Goal: Book appointment/travel/reservation

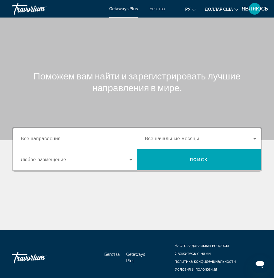
click at [53, 142] on input "Место назначения Все направления" at bounding box center [77, 139] width 112 height 7
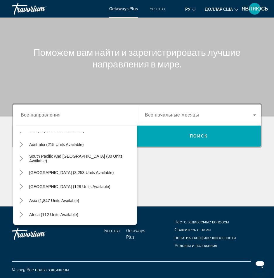
scroll to position [95, 0]
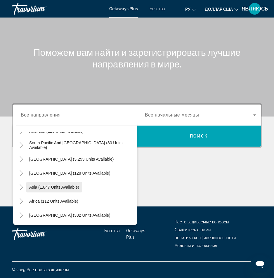
click at [61, 190] on span "Виджет поиска" at bounding box center [54, 187] width 56 height 14
type input "**********"
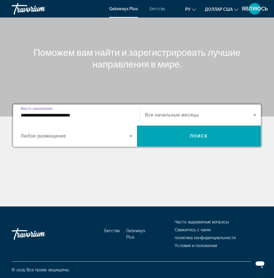
click at [255, 115] on icon "Виджет поиска" at bounding box center [254, 114] width 3 height 1
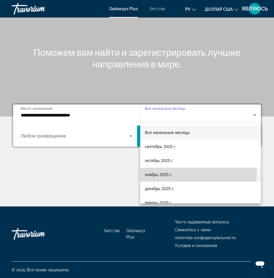
click at [169, 174] on font "ноябрь 2025 г." at bounding box center [158, 174] width 27 height 5
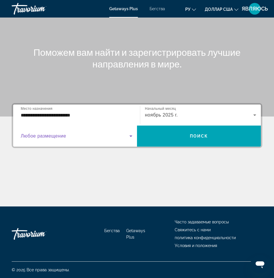
click at [131, 137] on icon "Виджет поиска" at bounding box center [130, 136] width 7 height 7
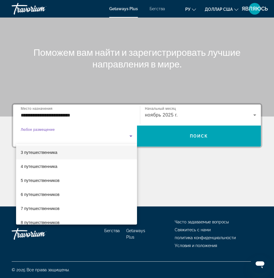
scroll to position [58, 0]
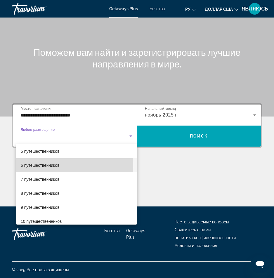
click at [52, 167] on font "6 путешественников" at bounding box center [40, 165] width 39 height 5
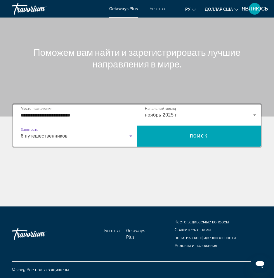
click at [131, 135] on icon "Виджет поиска" at bounding box center [130, 136] width 7 height 7
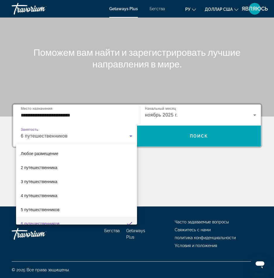
scroll to position [6, 0]
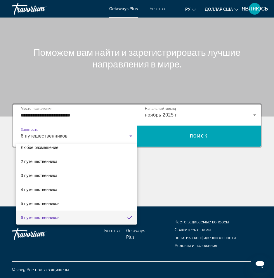
click at [200, 135] on div at bounding box center [137, 139] width 274 height 278
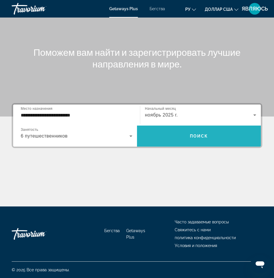
click at [195, 136] on font "Поиск" at bounding box center [199, 136] width 18 height 5
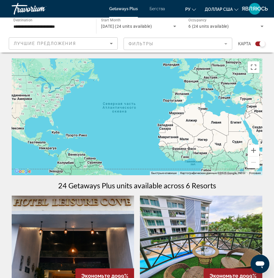
click at [112, 45] on icon "Sort by" at bounding box center [111, 43] width 7 height 7
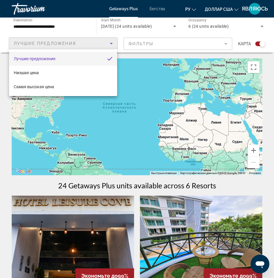
click at [112, 46] on div at bounding box center [137, 139] width 274 height 278
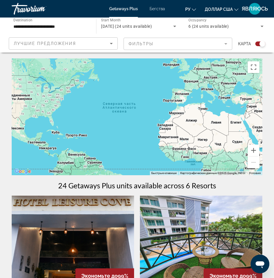
click at [225, 44] on mat-form-field "Фильтры" at bounding box center [178, 44] width 109 height 12
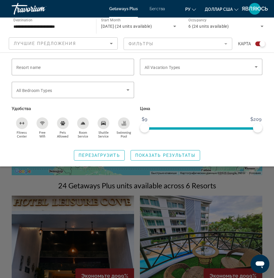
click at [227, 44] on mat-form-field "Фильтры" at bounding box center [178, 44] width 109 height 12
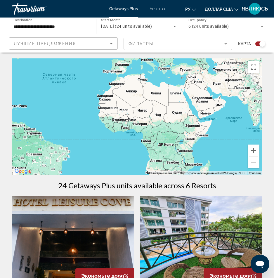
drag, startPoint x: 198, startPoint y: 139, endPoint x: 132, endPoint y: 106, distance: 73.3
click at [132, 107] on div "Основное содержание" at bounding box center [137, 116] width 251 height 117
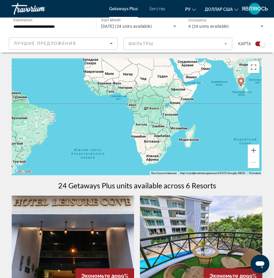
drag, startPoint x: 188, startPoint y: 152, endPoint x: 181, endPoint y: 117, distance: 35.7
click at [181, 117] on div "Чтобы активировать перетаскивание с помощью клавиатуры, нажмите Alt + Ввод. Пос…" at bounding box center [137, 116] width 251 height 117
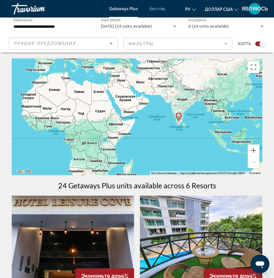
drag, startPoint x: 190, startPoint y: 107, endPoint x: 124, endPoint y: 147, distance: 77.2
click at [126, 147] on div "Чтобы активировать перетаскивание с помощью клавиатуры, нажмите Alt + Ввод. Пос…" at bounding box center [137, 116] width 251 height 117
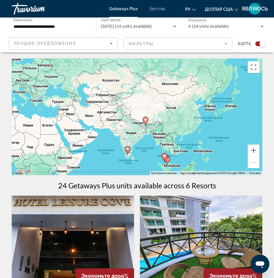
drag, startPoint x: 219, startPoint y: 115, endPoint x: 168, endPoint y: 149, distance: 62.0
click at [168, 149] on div "Чтобы активировать перетаскивание с помощью клавиатуры, нажмите Alt + Ввод. Пос…" at bounding box center [137, 116] width 251 height 117
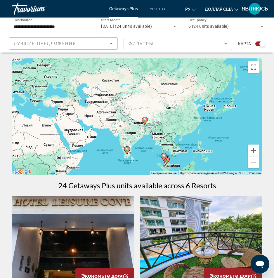
click at [182, 112] on div "Чтобы активировать перетаскивание с помощью клавиатуры, нажмите Alt + Ввод. Пос…" at bounding box center [137, 116] width 251 height 117
click at [256, 151] on button "Увеличить" at bounding box center [254, 151] width 12 height 12
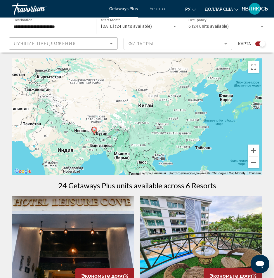
drag, startPoint x: 228, startPoint y: 134, endPoint x: 167, endPoint y: 134, distance: 61.0
click at [167, 134] on div "Чтобы активировать перетаскивание с помощью клавиатуры, нажмите Alt + Ввод. Пос…" at bounding box center [137, 116] width 251 height 117
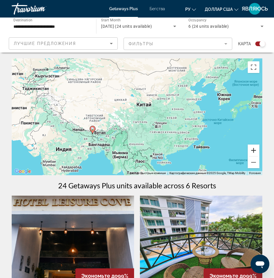
click at [253, 151] on button "Увеличить" at bounding box center [254, 151] width 12 height 12
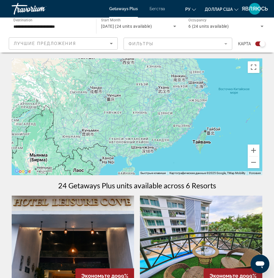
drag, startPoint x: 223, startPoint y: 157, endPoint x: 162, endPoint y: 123, distance: 69.7
click at [162, 123] on div "Чтобы активировать перетаскивание с помощью клавиатуры, нажмите Alt + Ввод. Пос…" at bounding box center [137, 116] width 251 height 117
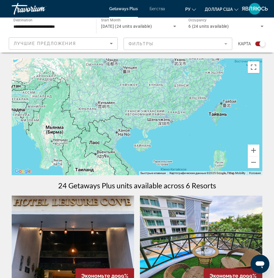
drag, startPoint x: 172, startPoint y: 133, endPoint x: 160, endPoint y: 140, distance: 14.6
click at [179, 118] on div "Чтобы активировать перетаскивание с помощью клавиатуры, нажмите Alt + Ввод. Пос…" at bounding box center [137, 116] width 251 height 117
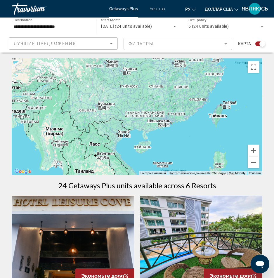
click at [141, 149] on div "Чтобы активировать перетаскивание с помощью клавиатуры, нажмите Alt + Ввод. Пос…" at bounding box center [137, 116] width 251 height 117
click at [250, 152] on button "Увеличить" at bounding box center [254, 151] width 12 height 12
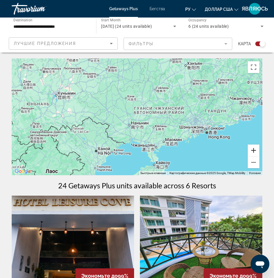
click at [254, 152] on button "Увеличить" at bounding box center [254, 151] width 12 height 12
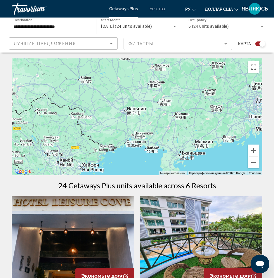
drag, startPoint x: 191, startPoint y: 143, endPoint x: 183, endPoint y: 76, distance: 68.2
click at [184, 68] on div "Основное содержание" at bounding box center [137, 116] width 251 height 117
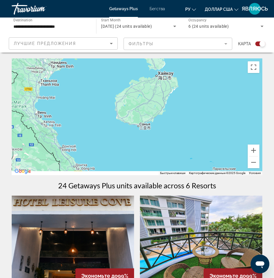
drag, startPoint x: 187, startPoint y: 123, endPoint x: 183, endPoint y: 100, distance: 23.4
click at [185, 90] on div "Основное содержание" at bounding box center [137, 116] width 251 height 117
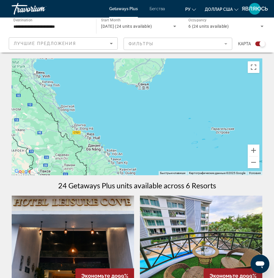
drag, startPoint x: 162, startPoint y: 133, endPoint x: 158, endPoint y: 87, distance: 46.0
click at [159, 84] on div "Основное содержание" at bounding box center [137, 116] width 251 height 117
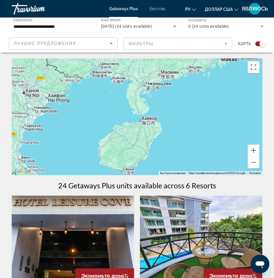
drag, startPoint x: 184, startPoint y: 107, endPoint x: 185, endPoint y: 164, distance: 57.8
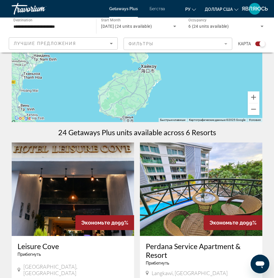
scroll to position [58, 0]
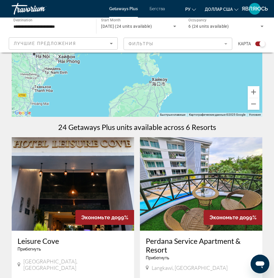
drag, startPoint x: 158, startPoint y: 103, endPoint x: 176, endPoint y: 117, distance: 23.7
click at [170, 117] on div "Быстрые клавиши Картографические данные Картографические данные ©2025 Google Ка…" at bounding box center [137, 58] width 251 height 117
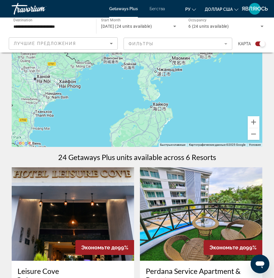
scroll to position [0, 0]
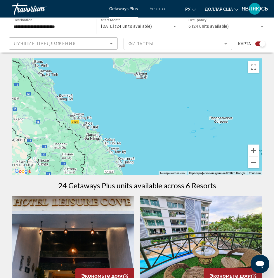
drag, startPoint x: 194, startPoint y: 153, endPoint x: 197, endPoint y: 41, distance: 111.3
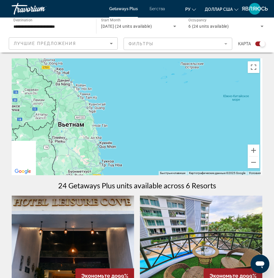
drag, startPoint x: 202, startPoint y: 109, endPoint x: 171, endPoint y: 56, distance: 61.3
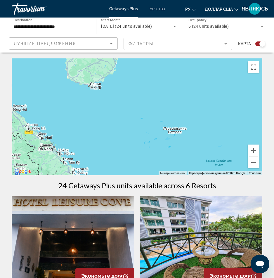
drag, startPoint x: 178, startPoint y: 126, endPoint x: 167, endPoint y: 148, distance: 24.6
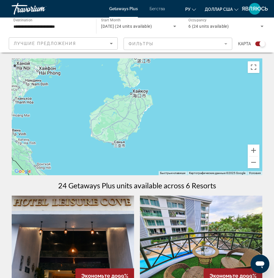
drag, startPoint x: 155, startPoint y: 79, endPoint x: 182, endPoint y: 152, distance: 77.2
click at [182, 152] on div "Основное содержание" at bounding box center [137, 116] width 251 height 117
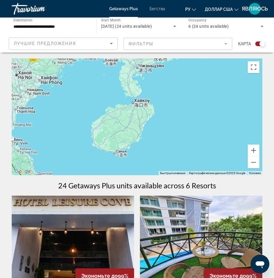
click at [121, 157] on div "Основное содержание" at bounding box center [137, 116] width 251 height 117
click at [122, 157] on div "Основное содержание" at bounding box center [137, 116] width 251 height 117
click at [121, 157] on div "Основное содержание" at bounding box center [137, 116] width 251 height 117
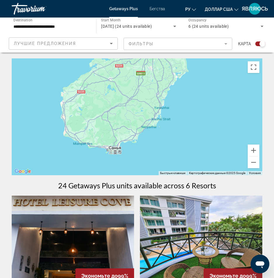
click at [115, 154] on div "Основное содержание" at bounding box center [137, 116] width 251 height 117
click at [114, 154] on div "Основное содержание" at bounding box center [137, 116] width 251 height 117
click at [112, 153] on div "Основное содержание" at bounding box center [137, 116] width 251 height 117
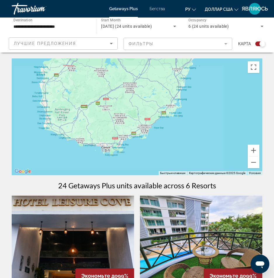
click at [112, 153] on div "Основное содержание" at bounding box center [137, 116] width 251 height 117
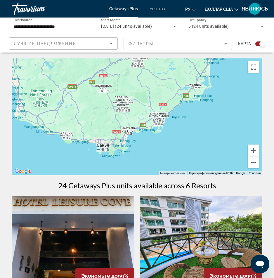
click at [105, 150] on div "Основное содержание" at bounding box center [137, 116] width 251 height 117
click at [105, 149] on div "Основное содержание" at bounding box center [137, 116] width 251 height 117
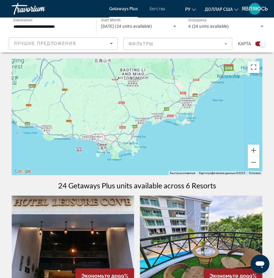
click at [105, 149] on div "Основное содержание" at bounding box center [137, 116] width 251 height 117
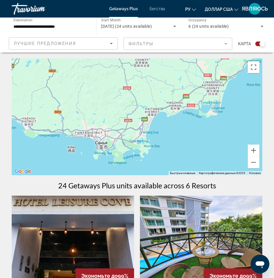
click at [104, 149] on div "Основное содержание" at bounding box center [137, 116] width 251 height 117
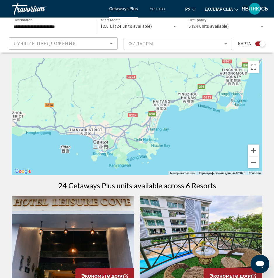
click at [104, 149] on div "Основное содержание" at bounding box center [137, 116] width 251 height 117
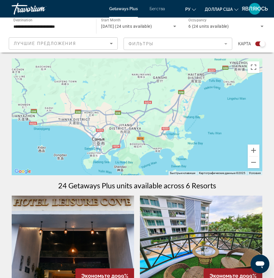
click at [104, 149] on div "Основное содержание" at bounding box center [137, 116] width 251 height 117
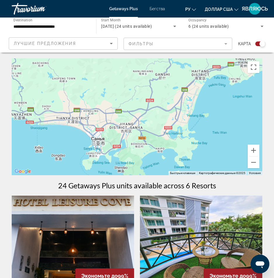
click at [101, 146] on div "Основное содержание" at bounding box center [137, 116] width 251 height 117
click at [101, 145] on div "Основное содержание" at bounding box center [137, 116] width 251 height 117
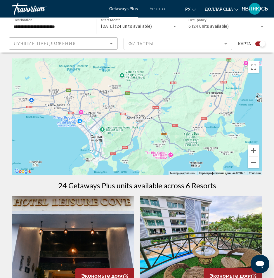
click at [101, 145] on div "Основное содержание" at bounding box center [137, 116] width 251 height 117
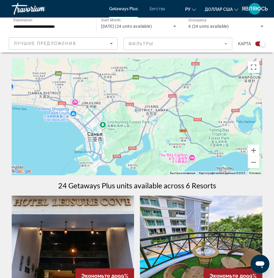
click at [100, 144] on div "Основное содержание" at bounding box center [137, 116] width 251 height 117
click at [94, 138] on div "Основное содержание" at bounding box center [137, 116] width 251 height 117
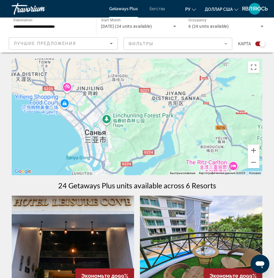
drag, startPoint x: 94, startPoint y: 138, endPoint x: 107, endPoint y: 125, distance: 18.8
click at [94, 137] on div "Основное содержание" at bounding box center [137, 116] width 251 height 117
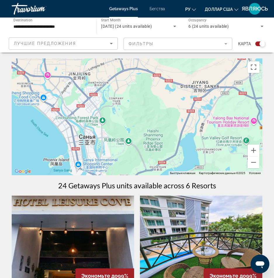
click at [89, 138] on div "Основное содержание" at bounding box center [137, 116] width 251 height 117
click at [89, 137] on div "Основное содержание" at bounding box center [137, 116] width 251 height 117
click at [224, 44] on mat-form-field "Фильтры" at bounding box center [178, 44] width 109 height 12
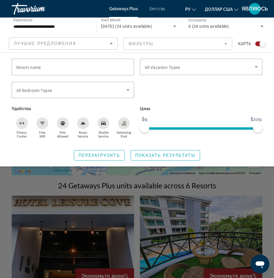
drag, startPoint x: 224, startPoint y: 44, endPoint x: 150, endPoint y: 61, distance: 76.2
click at [223, 45] on mat-form-field "Фильтры" at bounding box center [178, 44] width 109 height 12
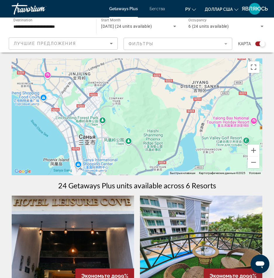
click at [223, 45] on mat-form-field "Фильтры" at bounding box center [178, 44] width 109 height 12
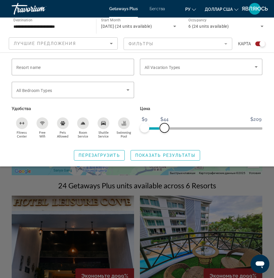
drag, startPoint x: 256, startPoint y: 128, endPoint x: 164, endPoint y: 130, distance: 91.4
click at [164, 130] on span "ngx-slider-max" at bounding box center [164, 127] width 9 height 9
click at [158, 156] on span "Показать результаты" at bounding box center [165, 155] width 60 height 5
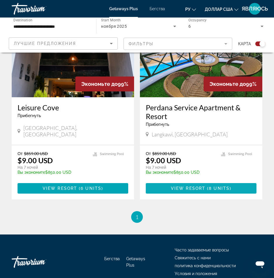
scroll to position [74, 0]
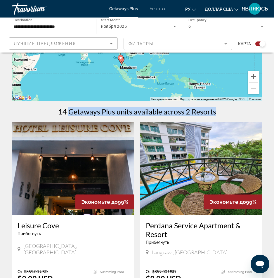
drag, startPoint x: 216, startPoint y: 112, endPoint x: 68, endPoint y: 115, distance: 148.4
click at [68, 115] on div "14 Getaways Plus units available across 2 Resorts" at bounding box center [137, 111] width 251 height 9
copy h1 "Getaways Plus units available across 2 Resorts"
